Goal: Information Seeking & Learning: Learn about a topic

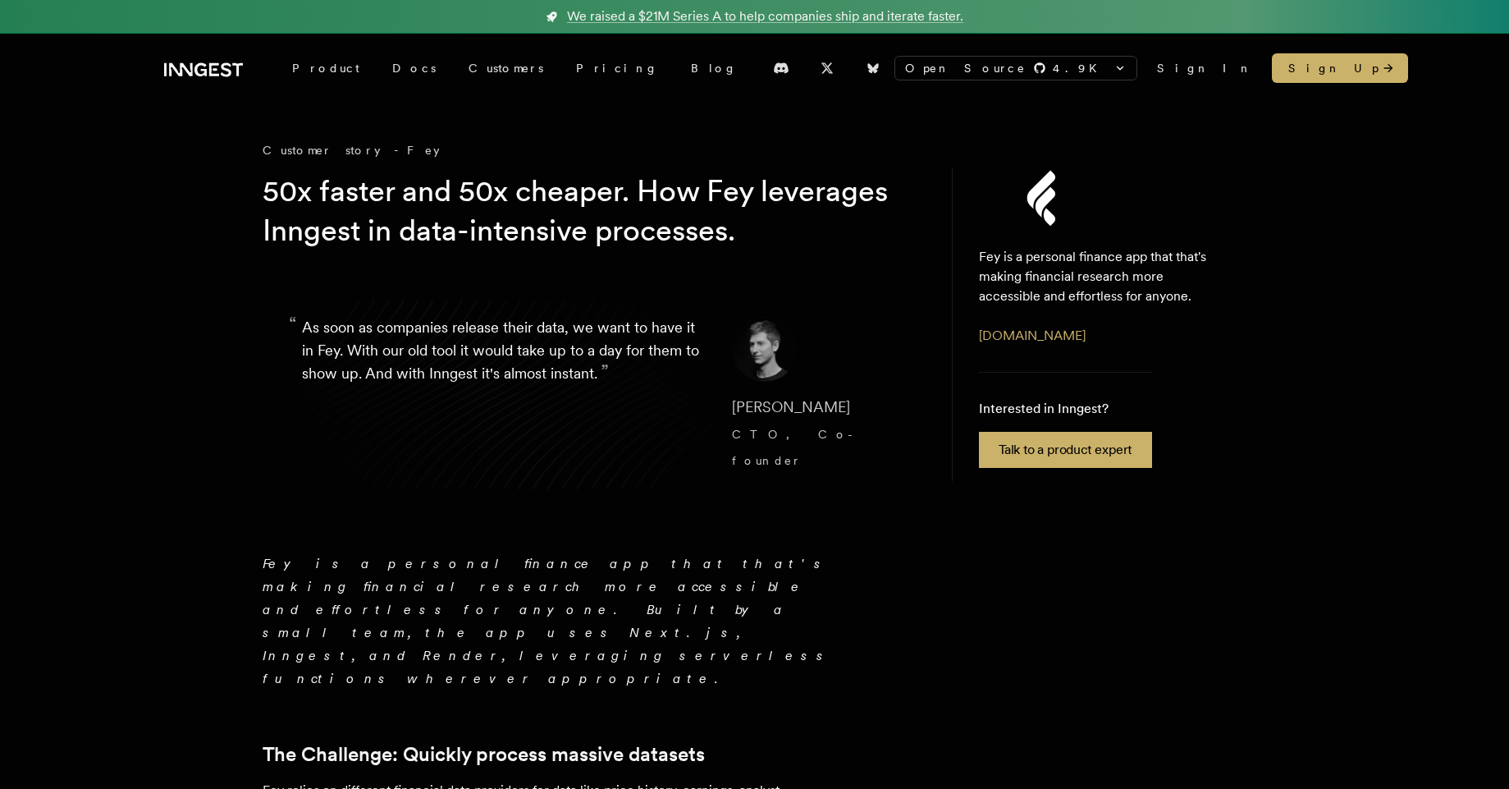
click at [826, 393] on footer "[PERSON_NAME] CTO, Co-founder" at bounding box center [806, 395] width 148 height 158
click at [732, 391] on footer "[PERSON_NAME] CTO, Co-founder" at bounding box center [806, 395] width 148 height 158
drag, startPoint x: 489, startPoint y: 385, endPoint x: 451, endPoint y: 379, distance: 38.2
click at [452, 380] on p "“ As soon as companies release their data, we want to have it in Fey. With our …" at bounding box center [504, 395] width 404 height 158
click at [427, 367] on p "“ As soon as companies release their data, we want to have it in Fey. With our …" at bounding box center [504, 395] width 404 height 158
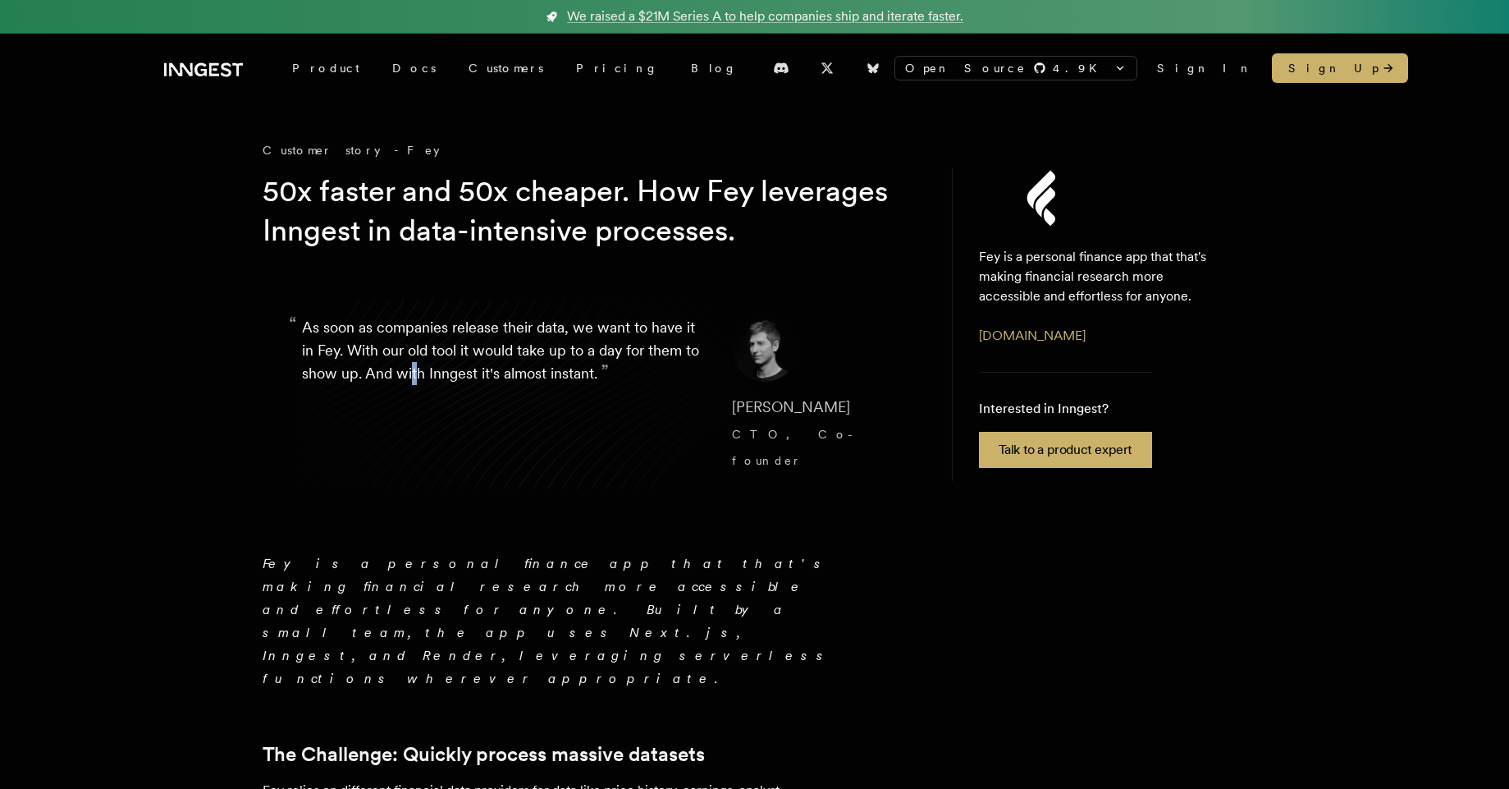
click at [425, 367] on p "“ As soon as companies release their data, we want to have it in Fey. With our …" at bounding box center [504, 395] width 404 height 158
click at [750, 364] on img at bounding box center [765, 349] width 66 height 66
drag, startPoint x: 750, startPoint y: 364, endPoint x: 586, endPoint y: 359, distance: 164.2
click at [689, 365] on blockquote "“ As soon as companies release their data, we want to have it in Fey. With our …" at bounding box center [591, 395] width 657 height 236
click at [267, 336] on blockquote "“ As soon as companies release their data, we want to have it in Fey. With our …" at bounding box center [591, 395] width 657 height 236
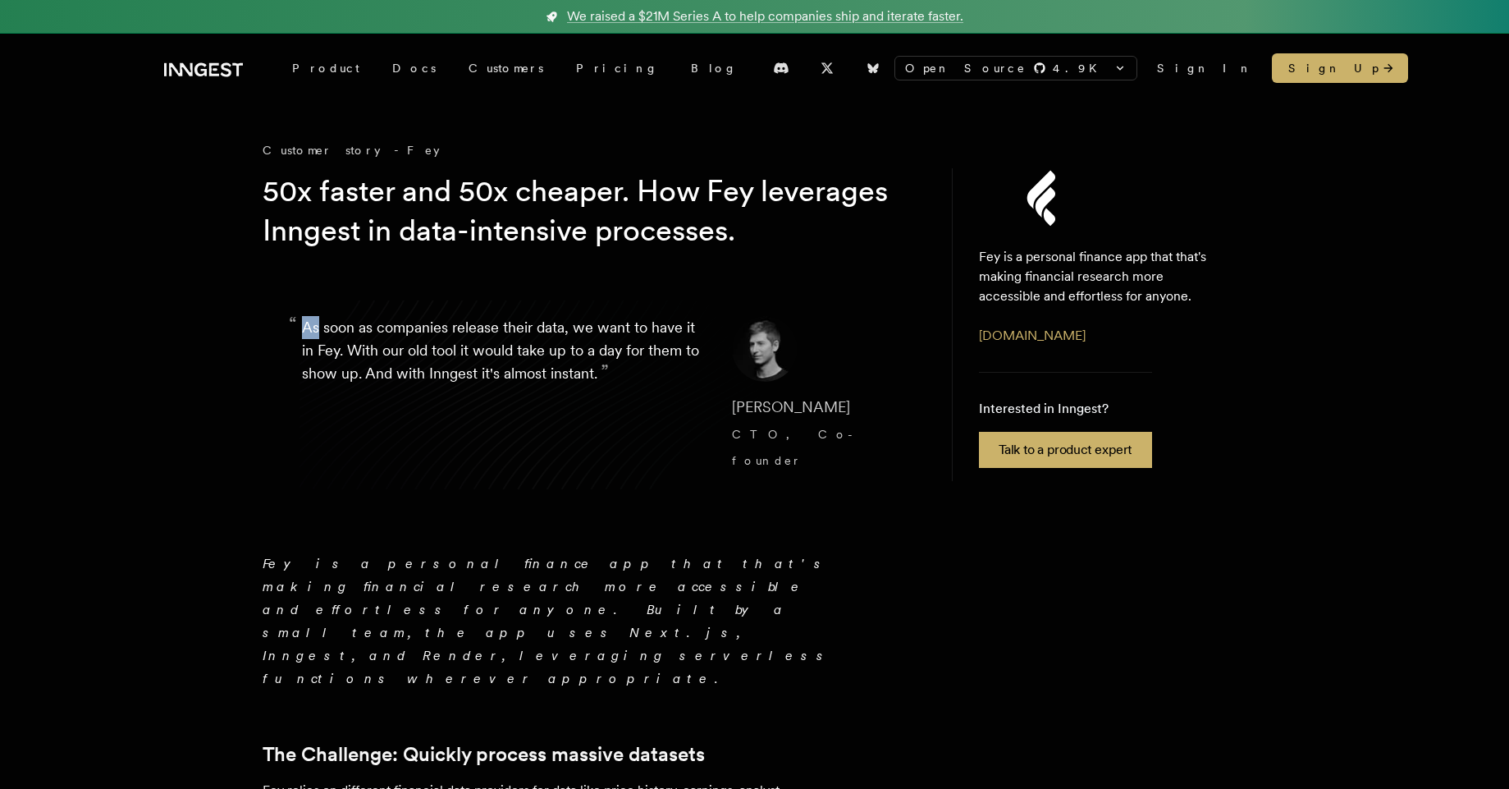
click at [267, 336] on blockquote "“ As soon as companies release their data, we want to have it in Fey. With our …" at bounding box center [591, 395] width 657 height 236
